Goal: Navigation & Orientation: Understand site structure

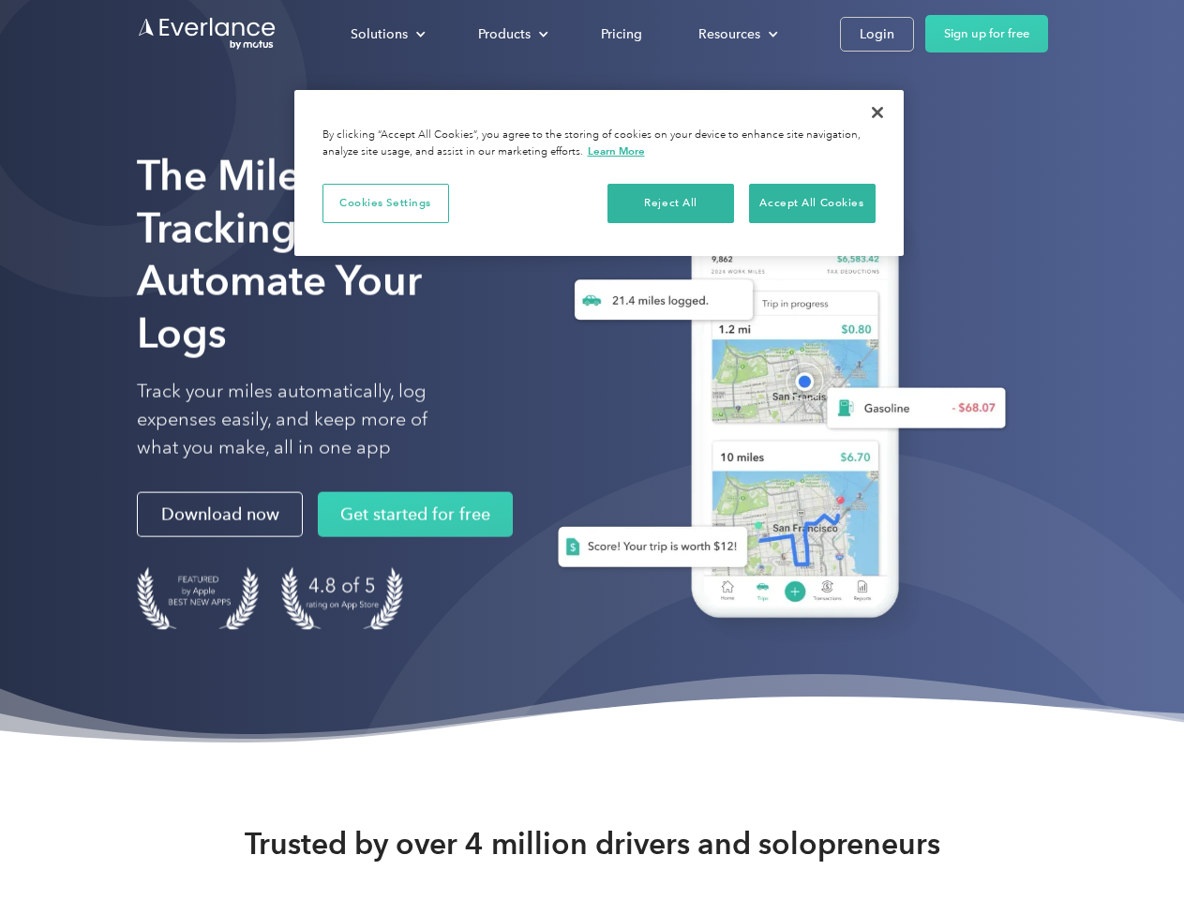
click at [387, 34] on div "Solutions" at bounding box center [379, 34] width 57 height 23
click at [511, 34] on div "Products" at bounding box center [504, 34] width 53 height 23
click at [736, 34] on div "Resources" at bounding box center [730, 34] width 62 height 23
click at [385, 203] on button "Cookies Settings" at bounding box center [386, 203] width 127 height 39
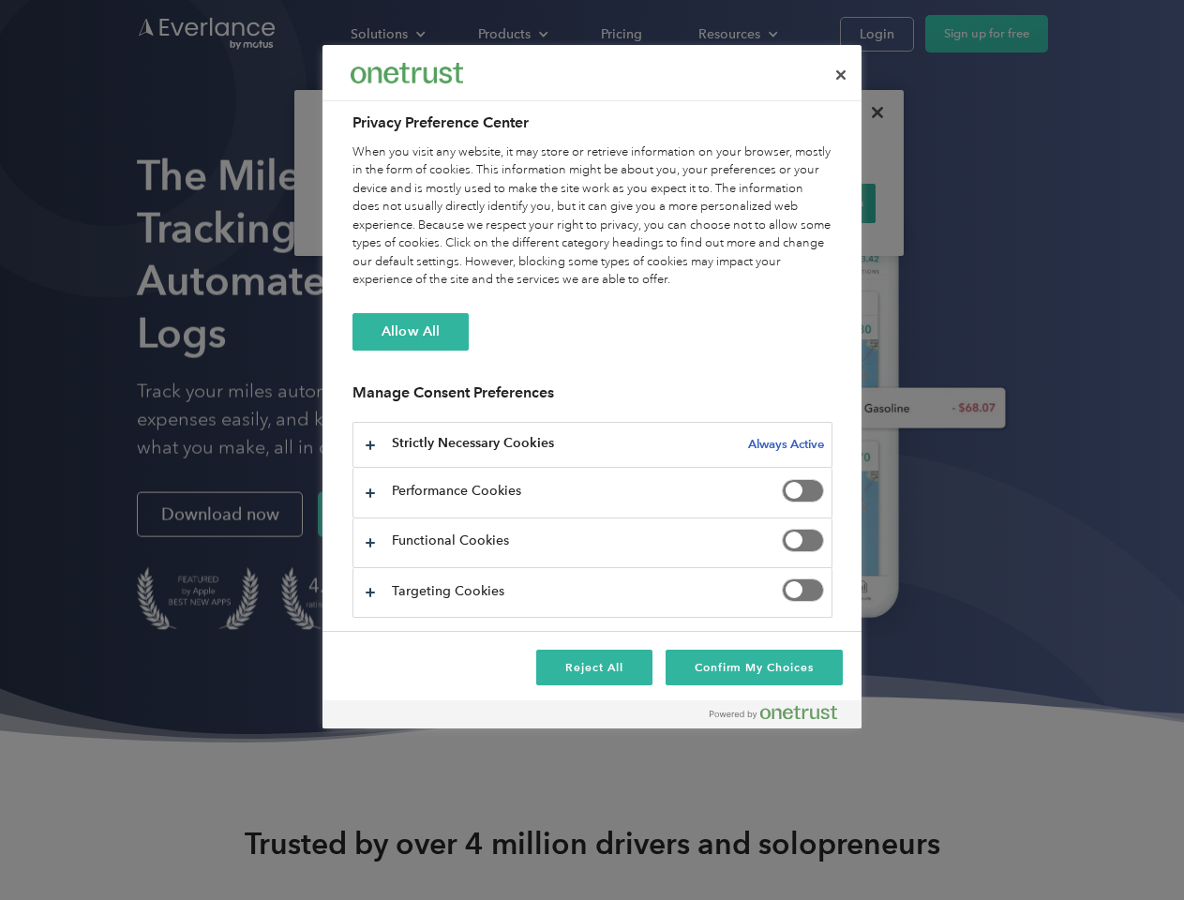
click at [671, 203] on div "When you visit any website, it may store or retrieve information on your browse…" at bounding box center [593, 216] width 480 height 146
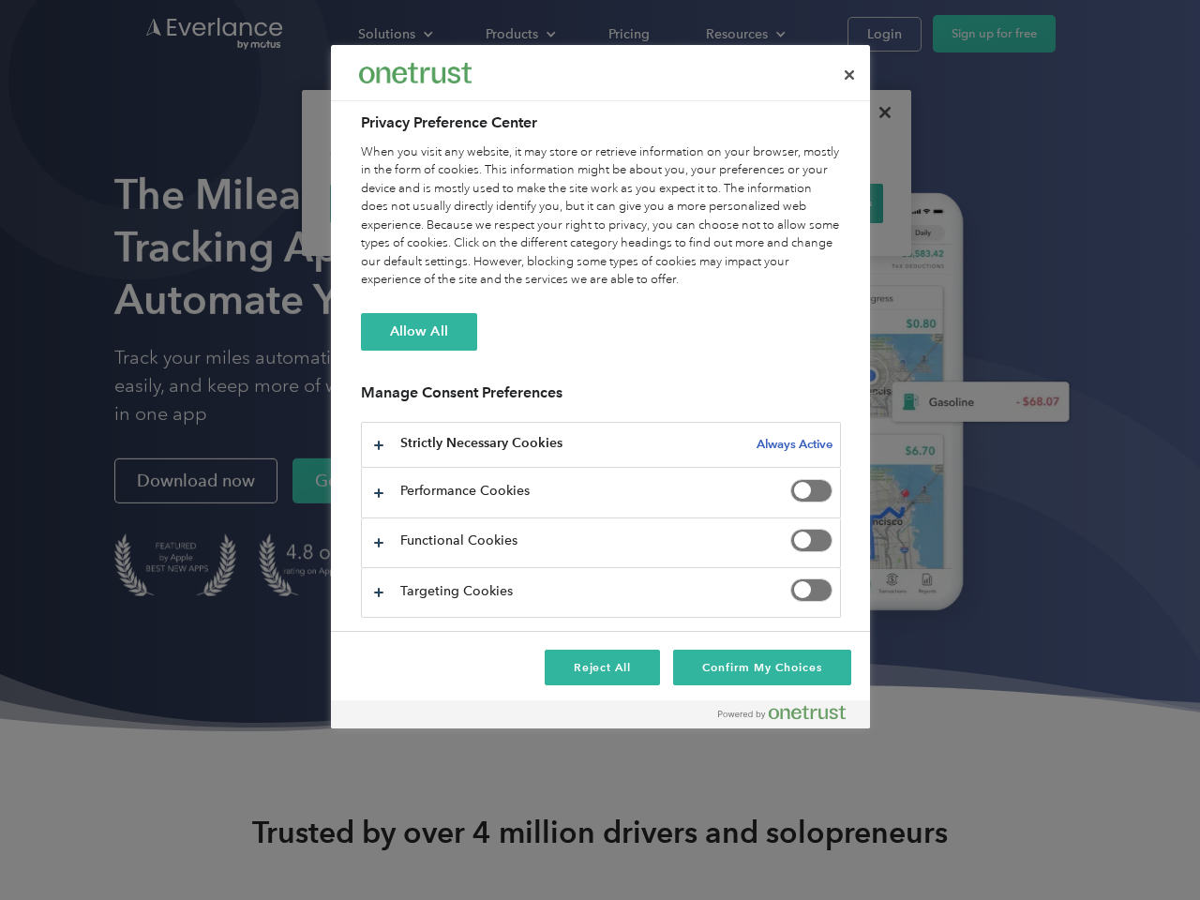
click at [812, 203] on div "When you visit any website, it may store or retrieve information on your browse…" at bounding box center [601, 216] width 480 height 146
click at [878, 113] on div at bounding box center [600, 450] width 1200 height 900
